Goal: Find specific page/section: Find specific page/section

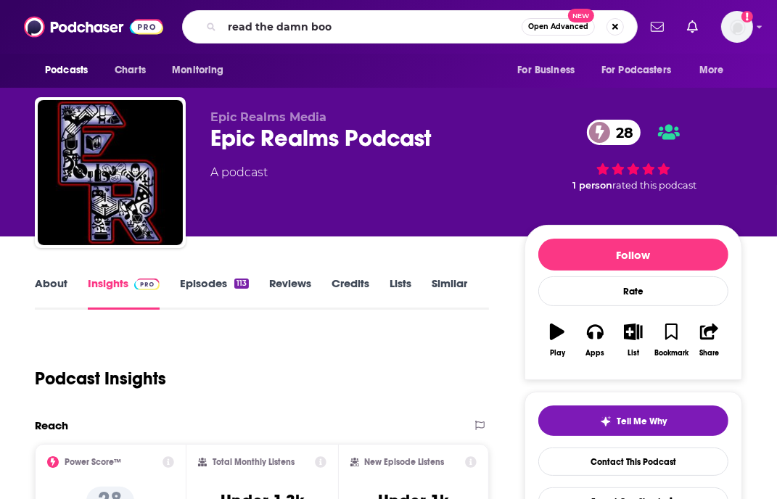
type input "read the damn book"
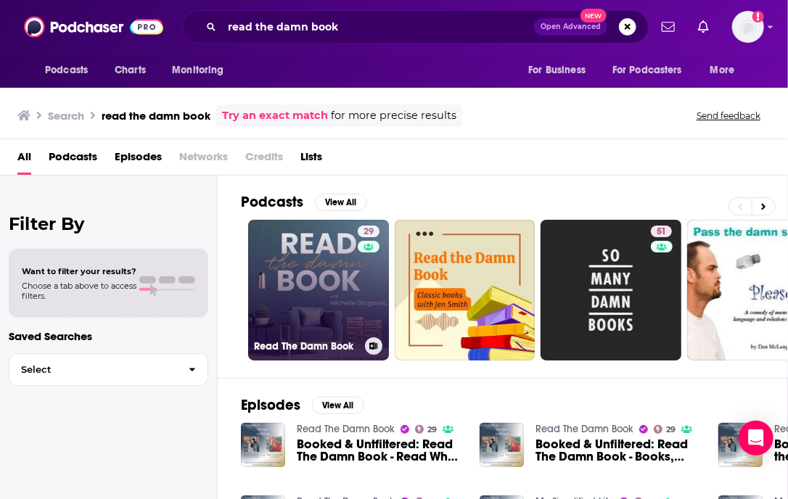
click at [284, 289] on link "29 Read The Damn Book" at bounding box center [318, 290] width 141 height 141
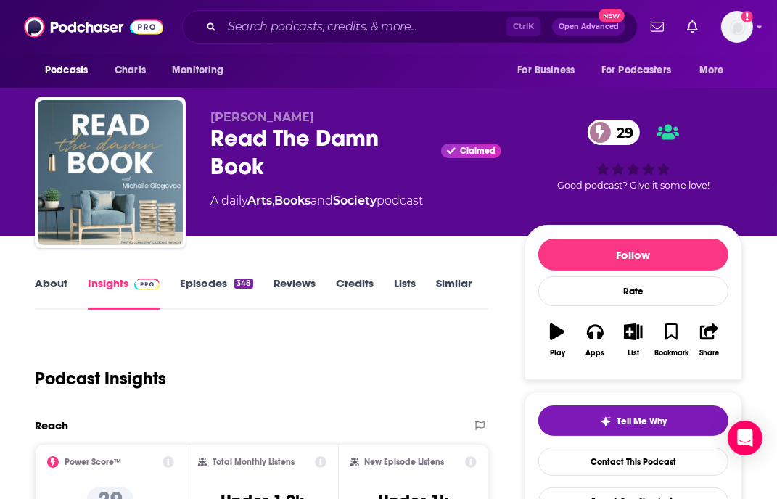
click at [60, 282] on link "About" at bounding box center [51, 292] width 33 height 33
